Goal: Check status: Check status

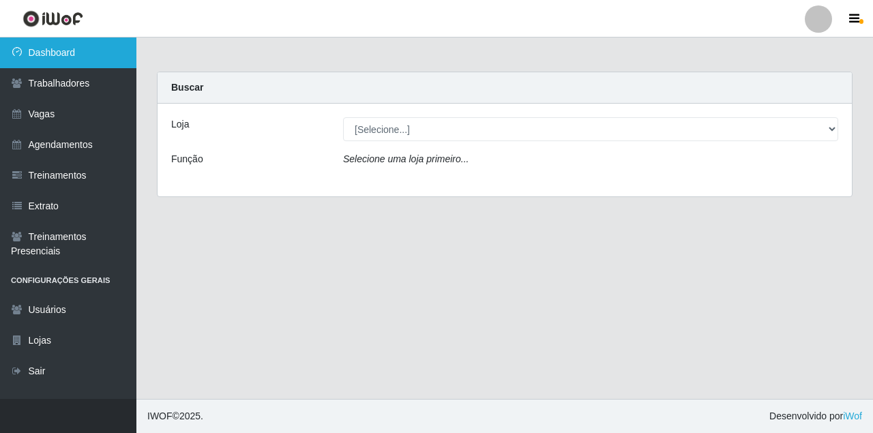
click at [70, 57] on link "Dashboard" at bounding box center [68, 53] width 136 height 31
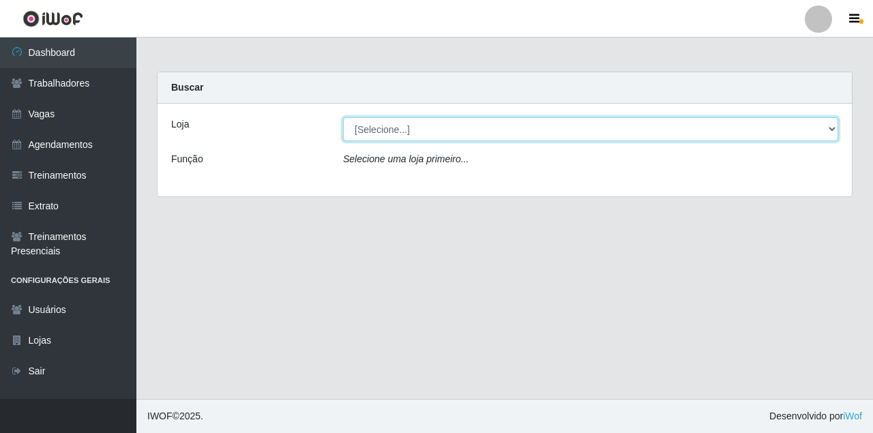
click at [457, 128] on select "[Selecione...] Castelinho Supermercado" at bounding box center [590, 129] width 495 height 24
select select "377"
click at [343, 117] on select "[Selecione...] Castelinho Supermercado" at bounding box center [590, 129] width 495 height 24
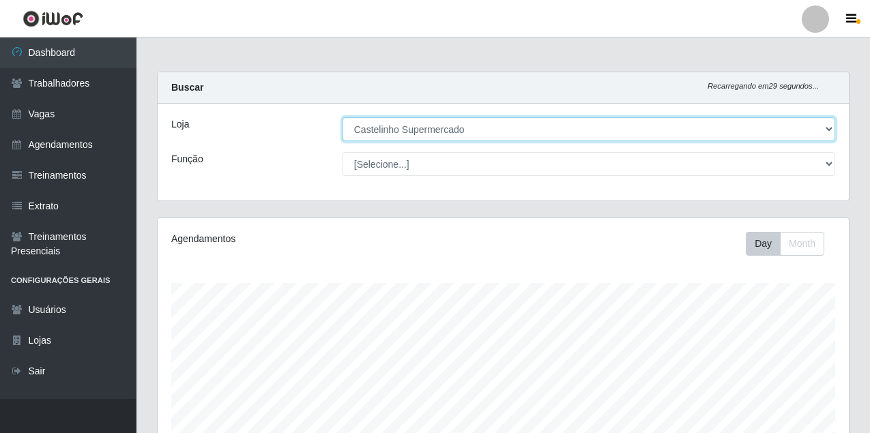
scroll to position [315, 0]
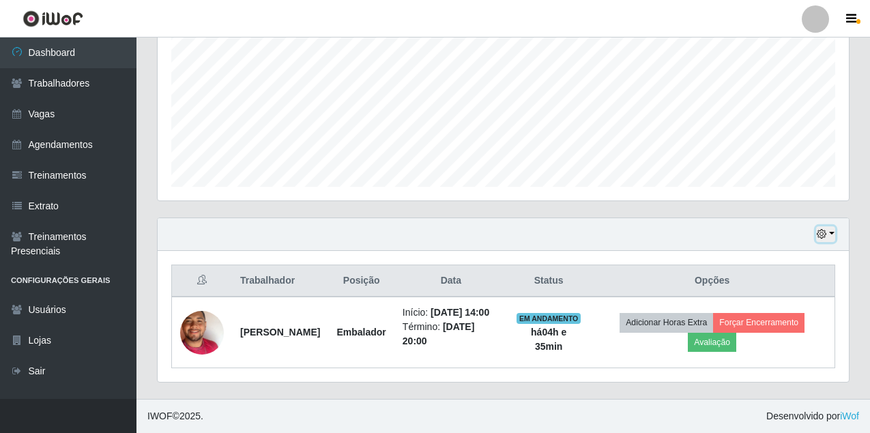
click at [820, 229] on icon "button" at bounding box center [822, 234] width 10 height 10
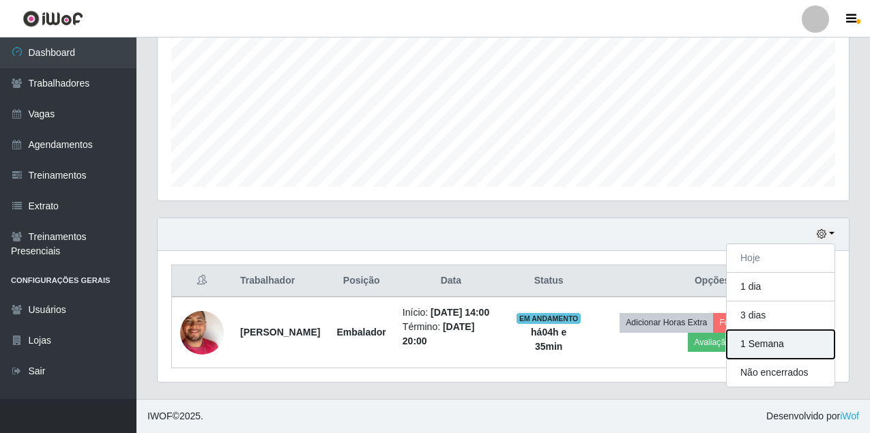
click at [761, 330] on button "1 Semana" at bounding box center [781, 344] width 108 height 29
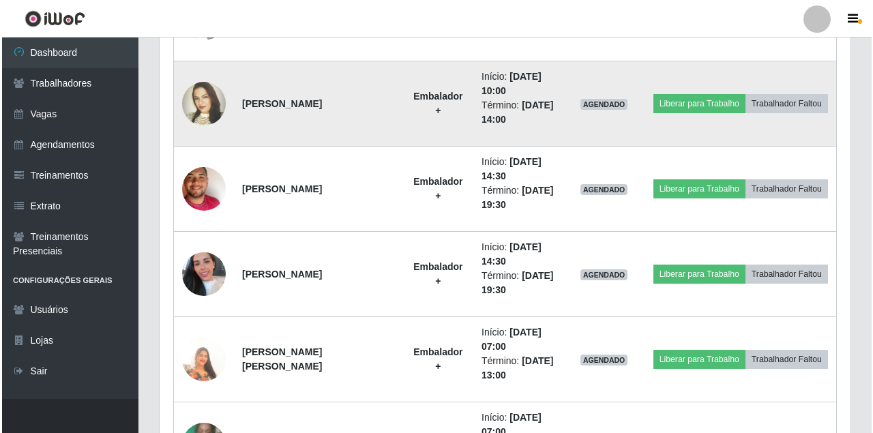
scroll to position [912, 0]
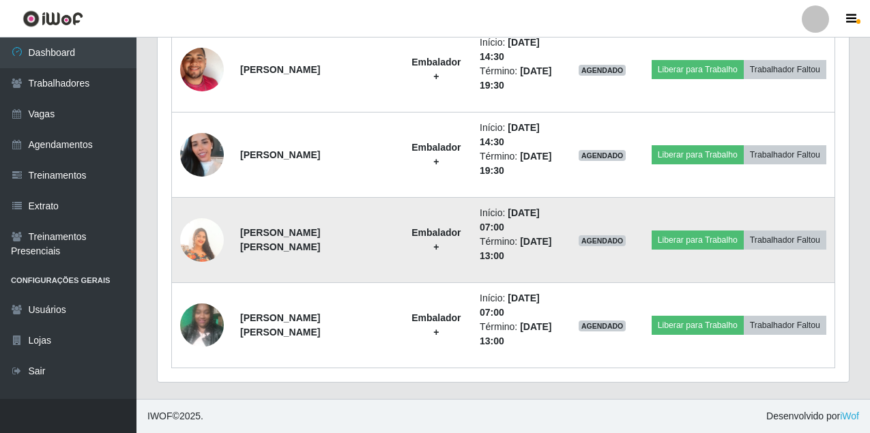
click at [194, 248] on img at bounding box center [202, 240] width 44 height 78
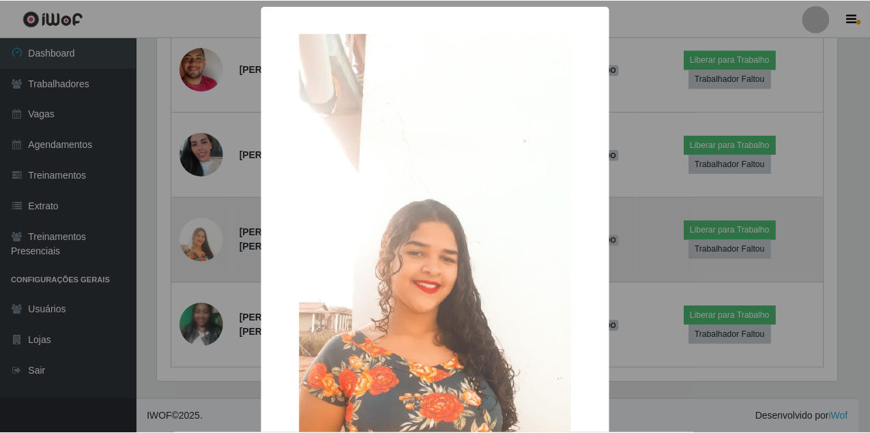
scroll to position [283, 683]
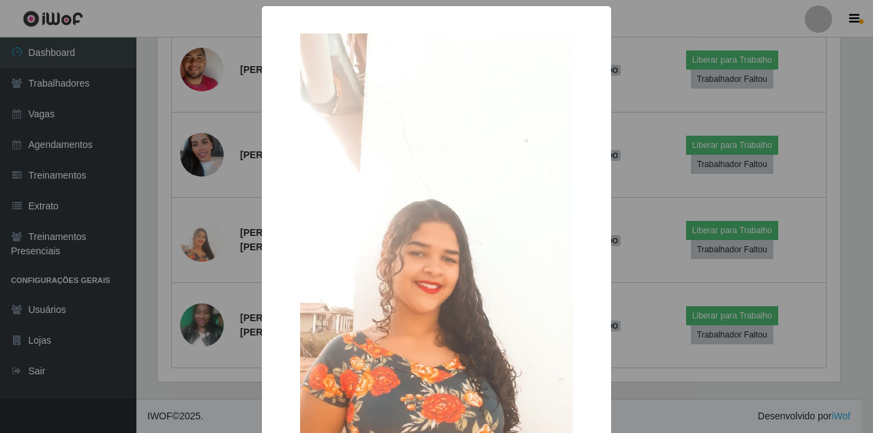
click at [169, 196] on div "× OK Cancel" at bounding box center [436, 216] width 873 height 433
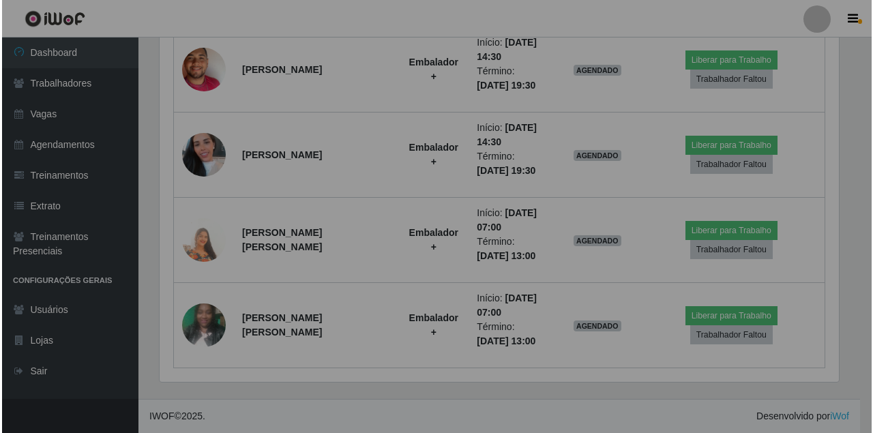
scroll to position [283, 691]
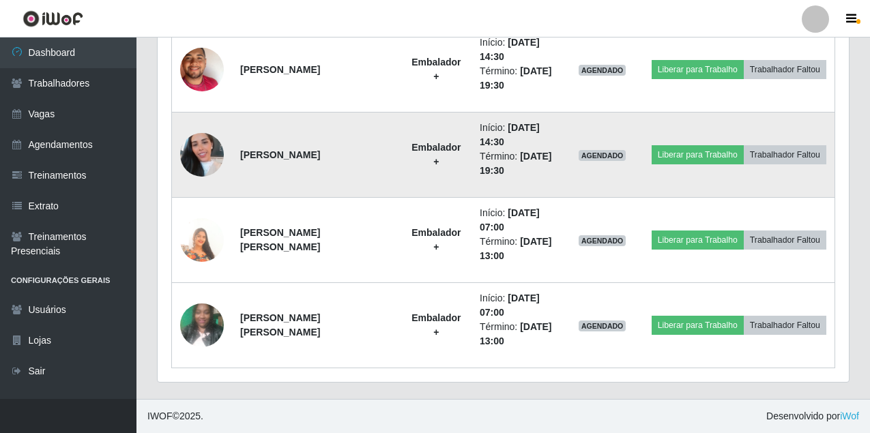
click at [203, 153] on img at bounding box center [202, 155] width 44 height 78
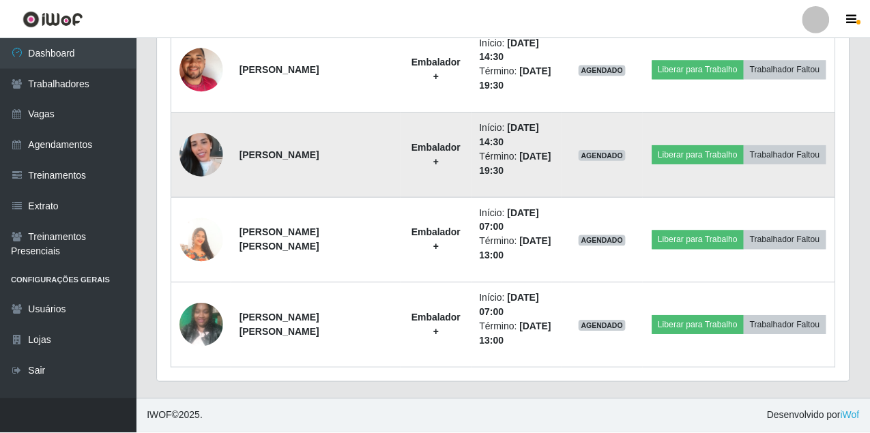
scroll to position [283, 683]
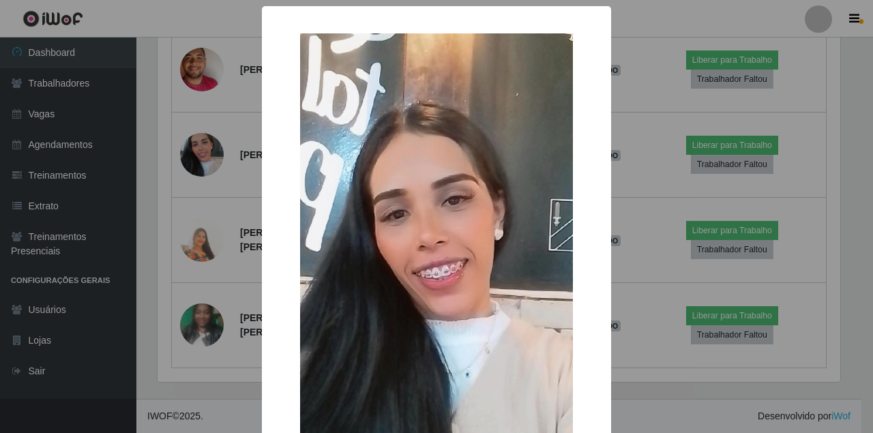
click at [202, 158] on div "× OK Cancel" at bounding box center [436, 216] width 873 height 433
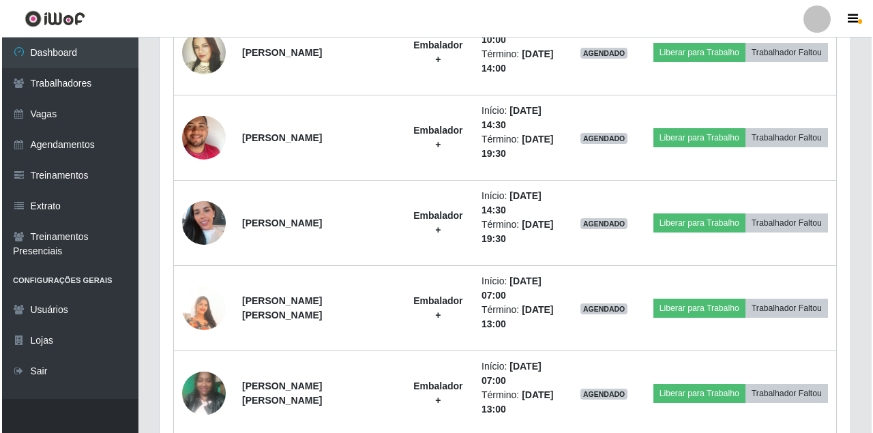
scroll to position [776, 0]
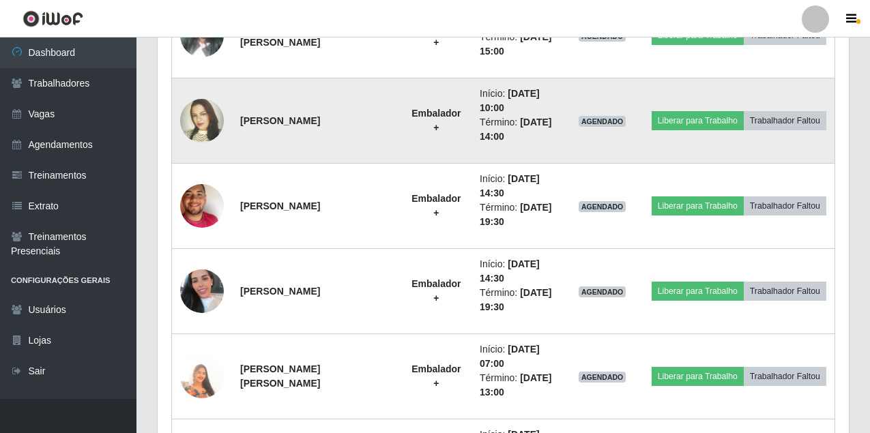
click at [190, 131] on img at bounding box center [202, 121] width 44 height 95
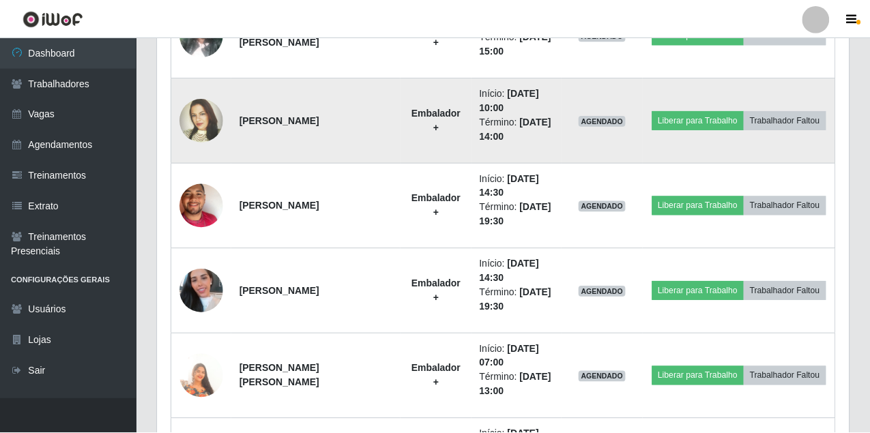
scroll to position [283, 683]
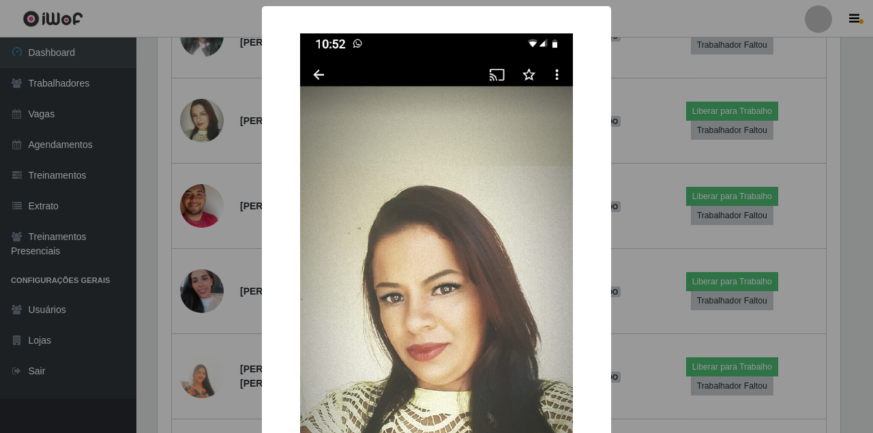
click at [199, 145] on div "× OK Cancel" at bounding box center [436, 216] width 873 height 433
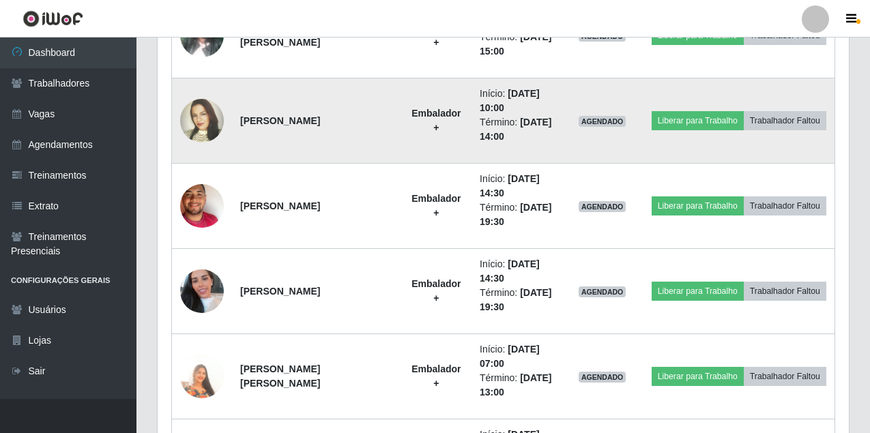
scroll to position [639, 0]
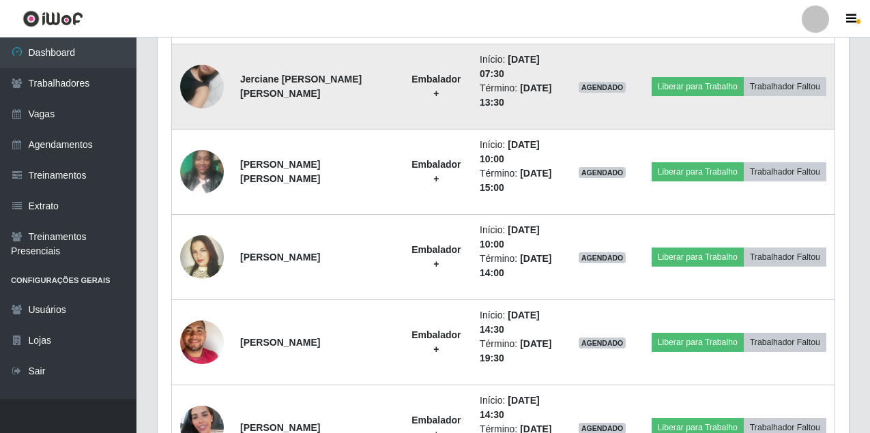
click at [207, 90] on img at bounding box center [202, 87] width 44 height 78
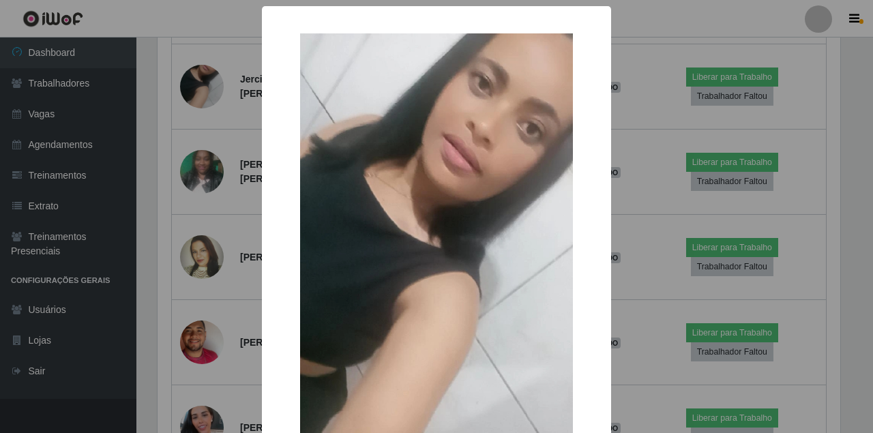
click at [216, 147] on div "× OK Cancel" at bounding box center [436, 216] width 873 height 433
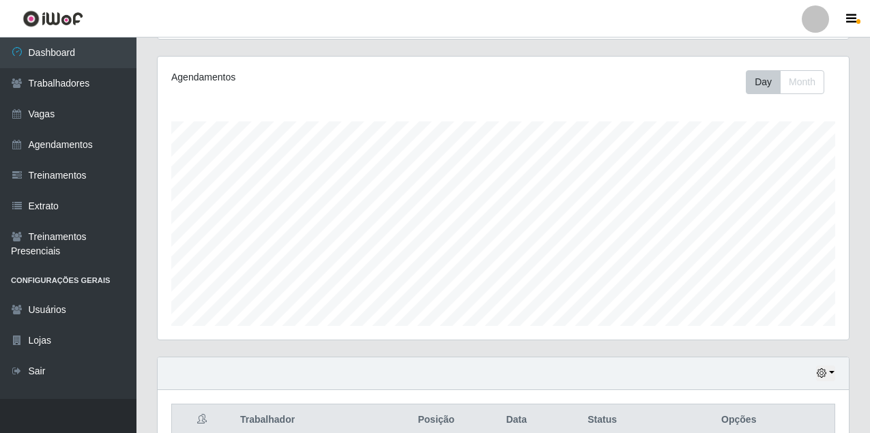
scroll to position [0, 0]
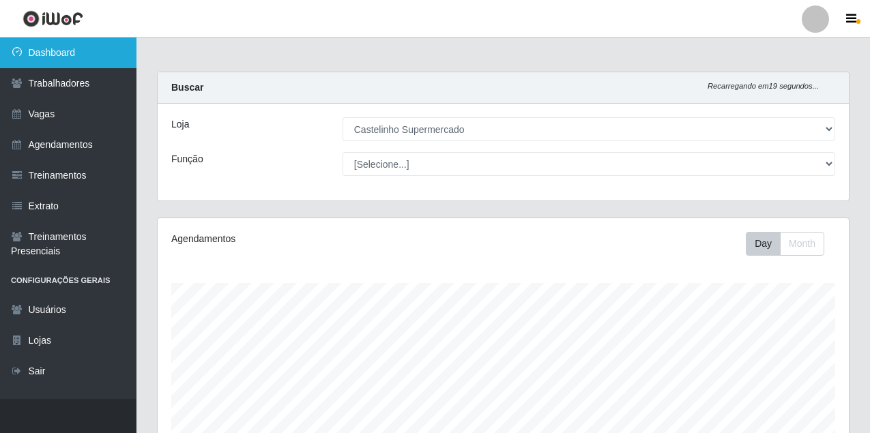
click at [50, 61] on link "Dashboard" at bounding box center [68, 53] width 136 height 31
